Goal: Navigation & Orientation: Locate item on page

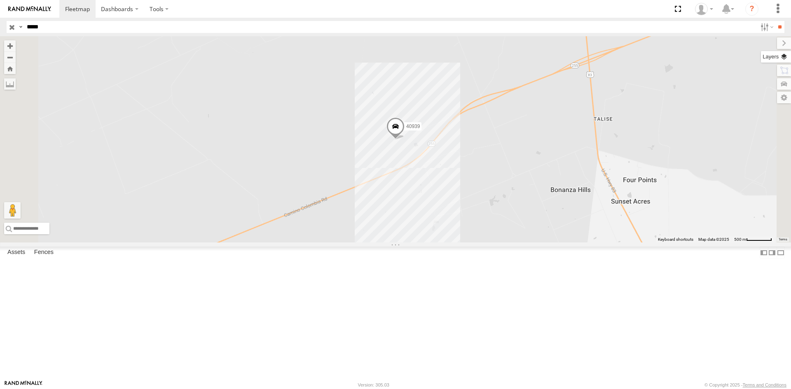
click at [783, 58] on label at bounding box center [776, 57] width 30 height 12
click at [0, 0] on span "Overlays" at bounding box center [0, 0] width 0 height 0
click at [0, 0] on span "Assets" at bounding box center [0, 0] width 0 height 0
click at [0, 0] on span "Fences" at bounding box center [0, 0] width 0 height 0
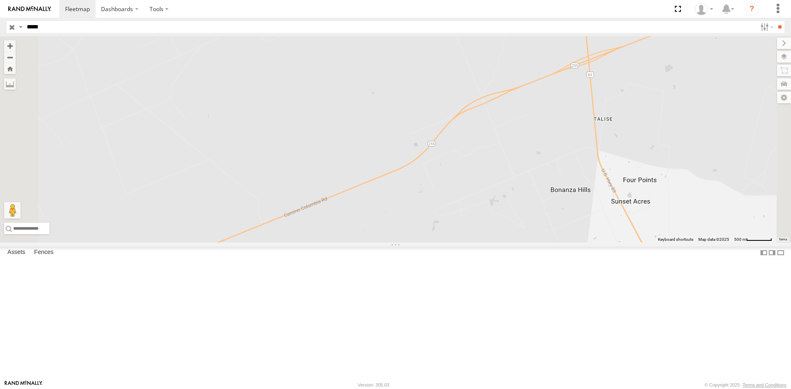
click at [0, 0] on span "Assets" at bounding box center [0, 0] width 0 height 0
click at [0, 0] on label at bounding box center [0, 0] width 0 height 0
click at [0, 0] on div "Basemaps" at bounding box center [0, 0] width 0 height 0
click at [0, 0] on label at bounding box center [0, 0] width 0 height 0
click at [0, 0] on span "Satellite" at bounding box center [0, 0] width 0 height 0
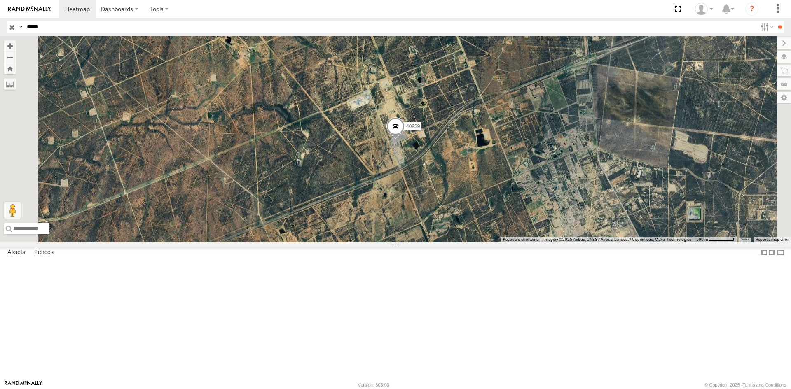
click at [0, 0] on label at bounding box center [0, 0] width 0 height 0
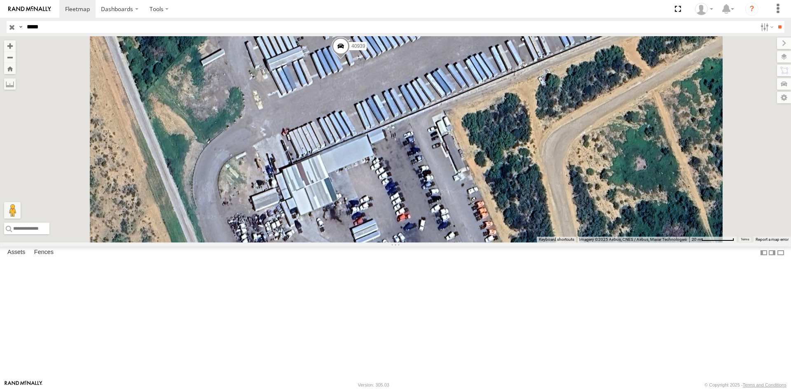
drag, startPoint x: 487, startPoint y: 206, endPoint x: 457, endPoint y: 236, distance: 42.6
click at [462, 232] on div "40939" at bounding box center [395, 139] width 791 height 206
